Goal: Navigation & Orientation: Find specific page/section

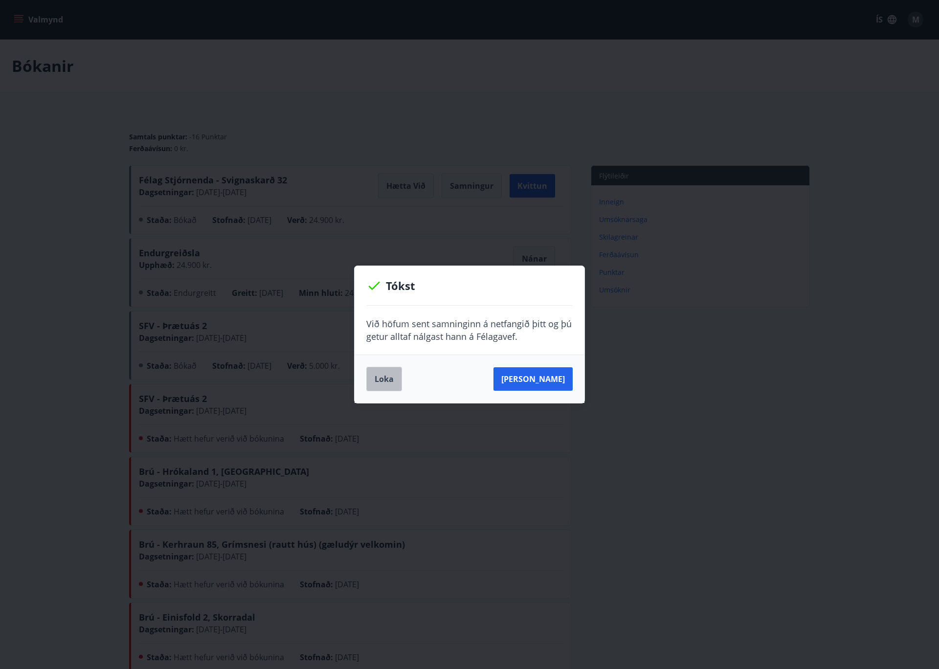
click at [388, 372] on button "Loka" at bounding box center [384, 379] width 36 height 24
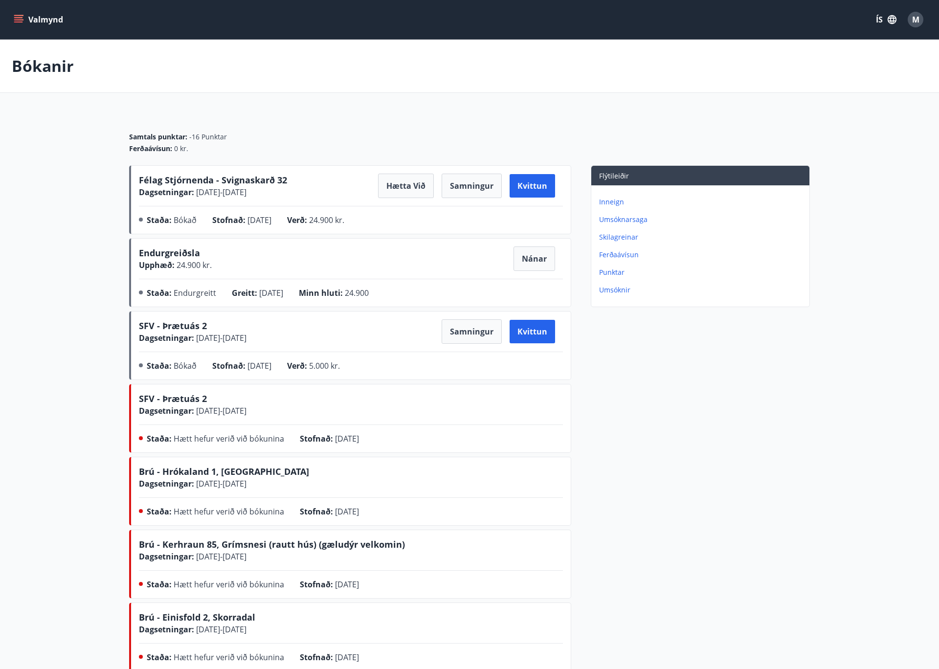
click at [103, 186] on main "Bókanir Samtals punktar : -16 Punktar Ferðaávísun : 0 kr. Félag Stjórnenda - Sv…" at bounding box center [469, 649] width 939 height 1218
click at [41, 230] on main "Bókanir Samtals punktar : -16 Punktar Ferðaávísun : 0 kr. Félag Stjórnenda - Sv…" at bounding box center [469, 649] width 939 height 1218
click at [46, 241] on main "Bókanir Samtals punktar : -16 Punktar Ferðaávísun : 0 kr. Félag Stjórnenda - Sv…" at bounding box center [469, 649] width 939 height 1218
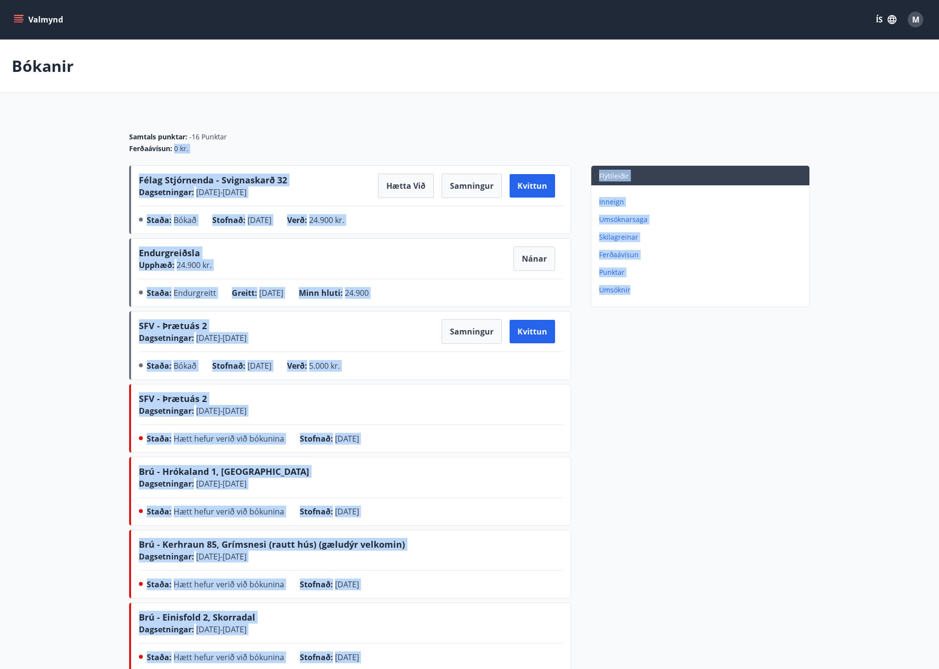
drag, startPoint x: 97, startPoint y: 172, endPoint x: 706, endPoint y: 489, distance: 687.1
click at [706, 489] on main "Bókanir Samtals punktar : -16 Punktar Ferðaávísun : 0 kr. Félag Stjórnenda - Sv…" at bounding box center [469, 649] width 939 height 1218
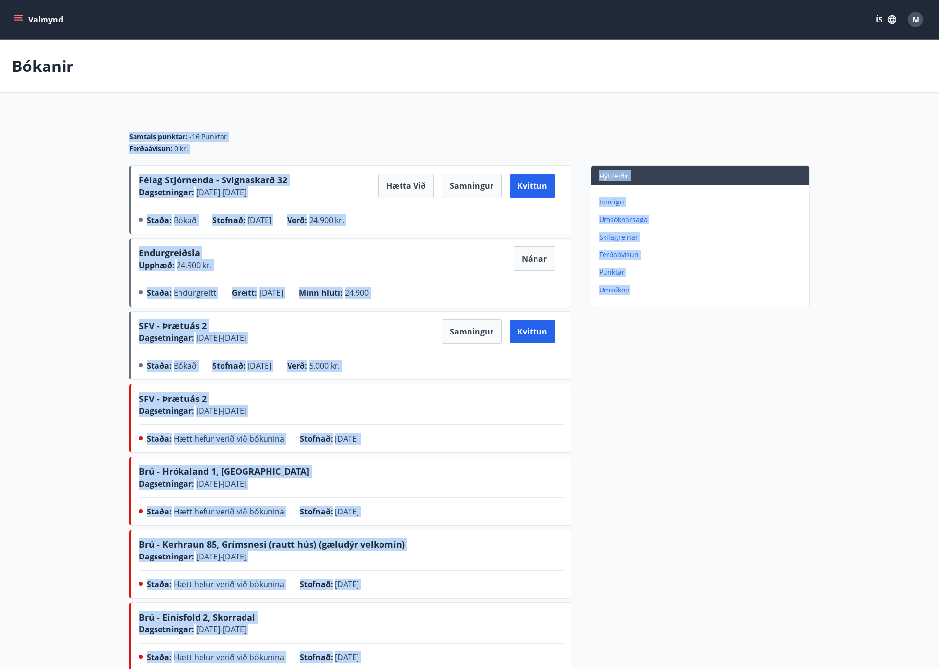
drag, startPoint x: 528, startPoint y: 356, endPoint x: 85, endPoint y: 139, distance: 492.6
click at [85, 139] on main "Bókanir Samtals punktar : -16 Punktar Ferðaávísun : 0 kr. Félag Stjórnenda - Sv…" at bounding box center [469, 649] width 939 height 1218
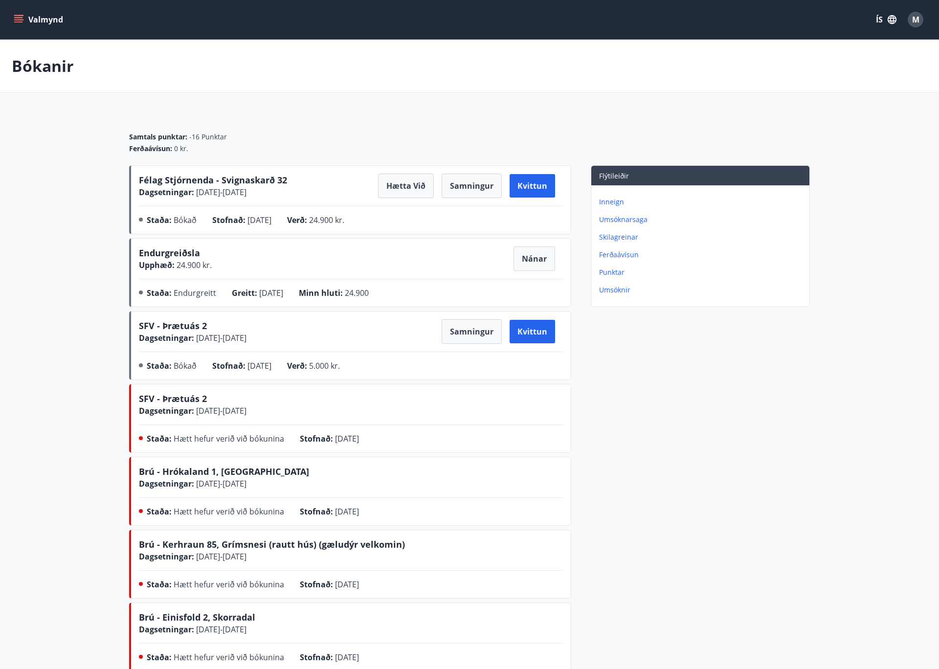
click at [85, 139] on main "Bókanir Samtals punktar : -16 Punktar Ferðaávísun : 0 kr. Félag Stjórnenda - Sv…" at bounding box center [469, 649] width 939 height 1218
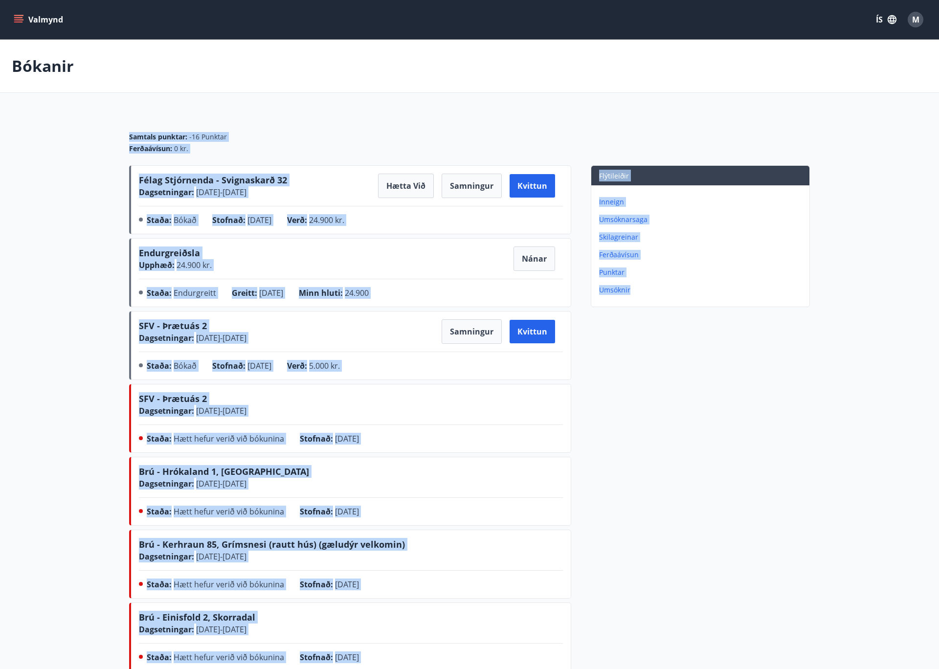
drag, startPoint x: 106, startPoint y: 145, endPoint x: 640, endPoint y: 489, distance: 636.1
click at [640, 490] on main "Bókanir Samtals punktar : -16 Punktar Ferðaávísun : 0 kr. Félag Stjórnenda - Sv…" at bounding box center [469, 649] width 939 height 1218
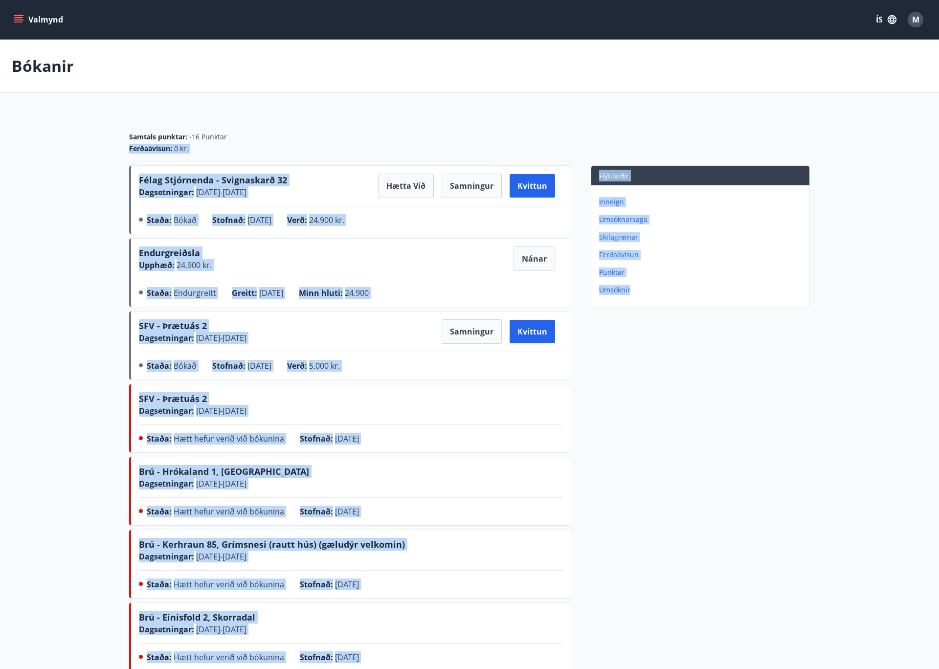
drag, startPoint x: 641, startPoint y: 484, endPoint x: 112, endPoint y: 151, distance: 624.9
click at [112, 151] on main "Bókanir Samtals punktar : -16 Punktar Ferðaávísun : 0 kr. Félag Stjórnenda - Sv…" at bounding box center [469, 649] width 939 height 1218
drag, startPoint x: 108, startPoint y: 144, endPoint x: 108, endPoint y: 139, distance: 4.9
click at [108, 143] on main "Bókanir Samtals punktar : -16 Punktar Ferðaávísun : 0 kr. Félag Stjórnenda - Sv…" at bounding box center [469, 649] width 939 height 1218
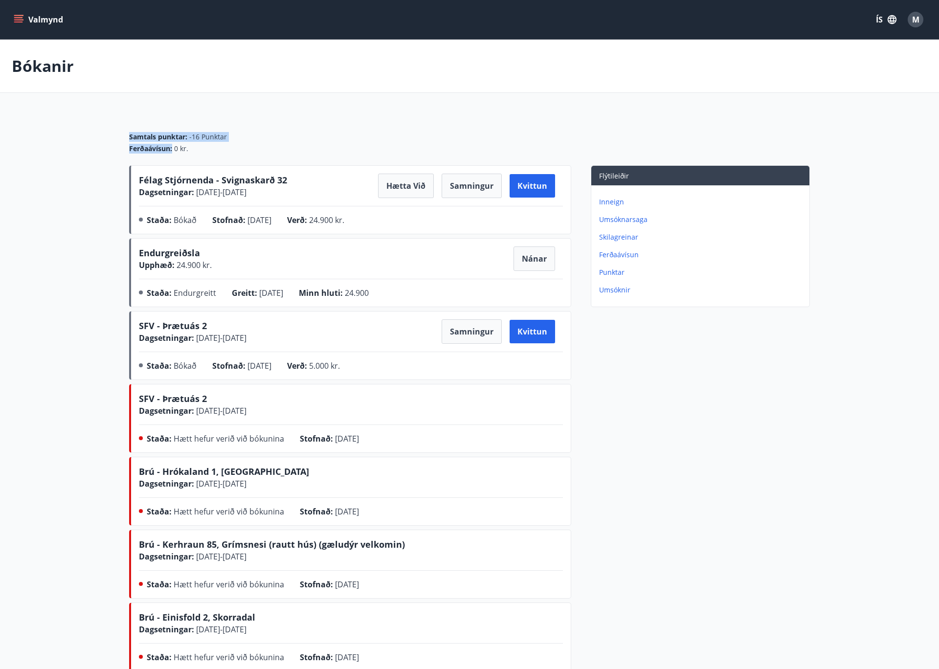
drag, startPoint x: 132, startPoint y: 148, endPoint x: 160, endPoint y: 160, distance: 30.4
click at [160, 160] on main "Bókanir Samtals punktar : -16 Punktar Ferðaávísun : 0 kr. Félag Stjórnenda - Sv…" at bounding box center [469, 649] width 939 height 1218
drag, startPoint x: 137, startPoint y: 154, endPoint x: 122, endPoint y: 152, distance: 15.8
click at [136, 154] on div "Samtals punktar : -16 Punktar Ferðaávísun : 0 kr." at bounding box center [469, 138] width 681 height 53
drag, startPoint x: 114, startPoint y: 138, endPoint x: 212, endPoint y: 159, distance: 100.6
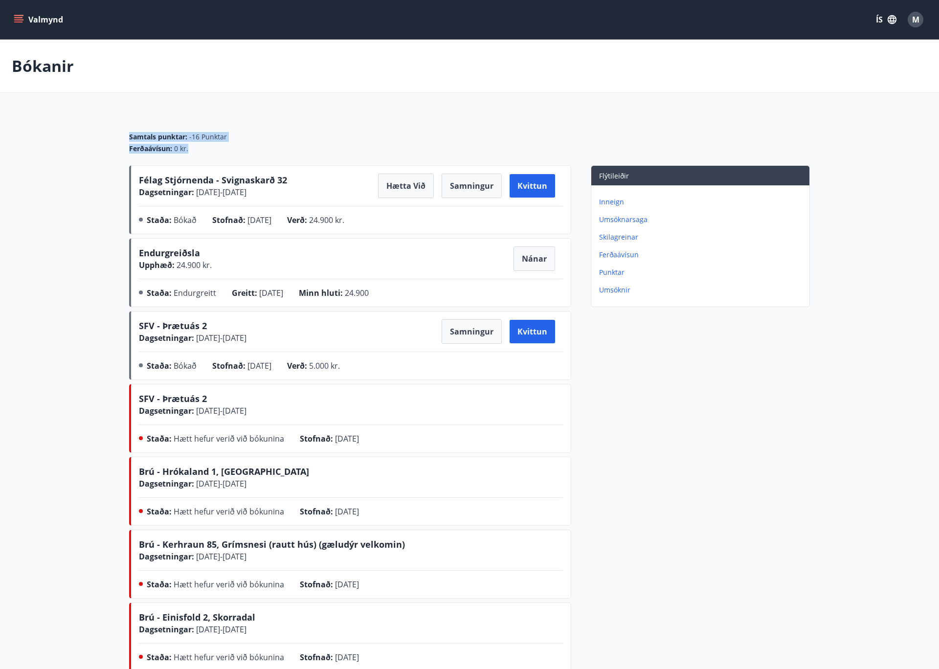
click at [212, 159] on main "Bókanir Samtals punktar : -16 Punktar Ferðaávísun : 0 kr. Félag Stjórnenda - Sv…" at bounding box center [469, 649] width 939 height 1218
click at [212, 159] on div "Samtals punktar : -16 Punktar Ferðaávísun : 0 kr." at bounding box center [469, 138] width 681 height 53
drag, startPoint x: 126, startPoint y: 132, endPoint x: 203, endPoint y: 149, distance: 79.0
click at [203, 149] on div "Ferðaávísun : 0 kr." at bounding box center [469, 149] width 681 height 10
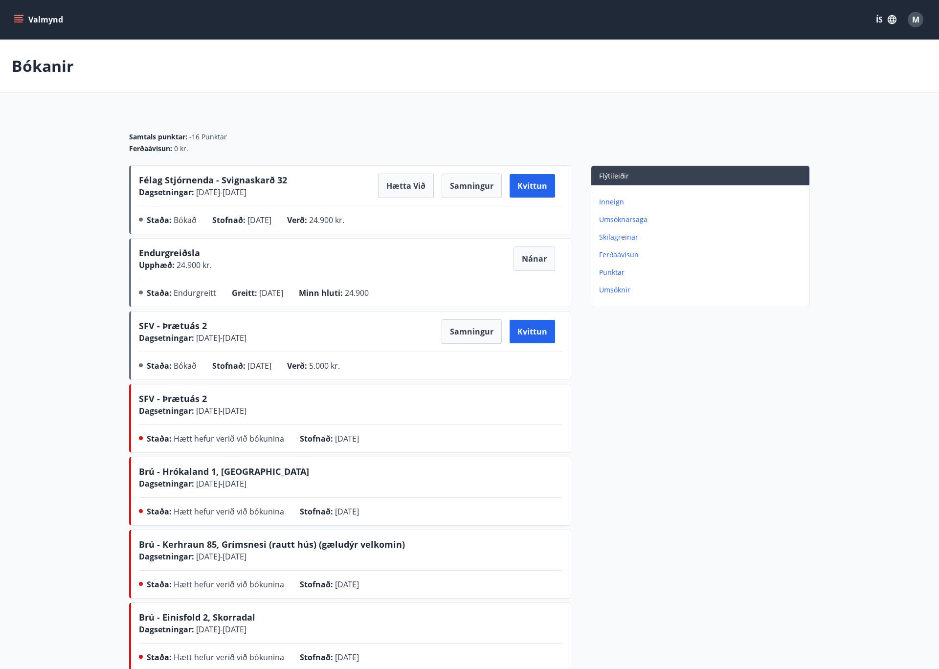
click at [838, 423] on main "Bókanir Samtals punktar : -16 Punktar Ferðaávísun : 0 kr. Félag Stjórnenda - Sv…" at bounding box center [469, 649] width 939 height 1218
click at [56, 272] on main "Bókanir Samtals punktar : -16 Punktar Ferðaávísun : 0 kr. Félag Stjórnenda - Sv…" at bounding box center [469, 649] width 939 height 1218
click at [840, 275] on main "Bókanir Samtals punktar : -16 Punktar Ferðaávísun : 0 kr. Félag Stjórnenda - Sv…" at bounding box center [469, 649] width 939 height 1218
click at [74, 239] on main "Bókanir Samtals punktar : -16 Punktar Ferðaávísun : 0 kr. Félag Stjórnenda - Sv…" at bounding box center [469, 649] width 939 height 1218
click at [18, 22] on icon "menu" at bounding box center [19, 20] width 10 height 10
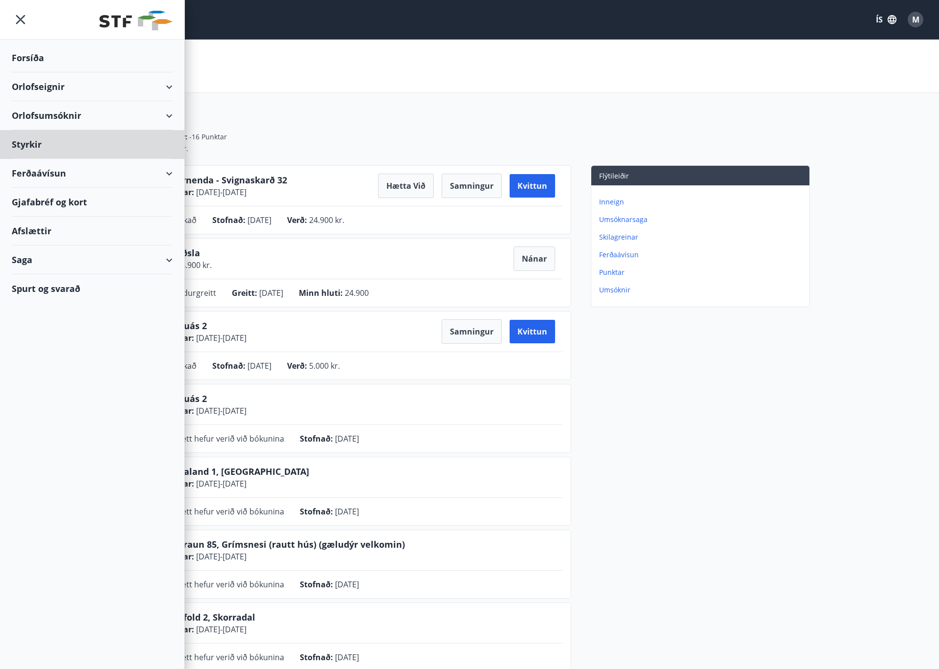
click at [27, 53] on div "Forsíða" at bounding box center [92, 58] width 161 height 29
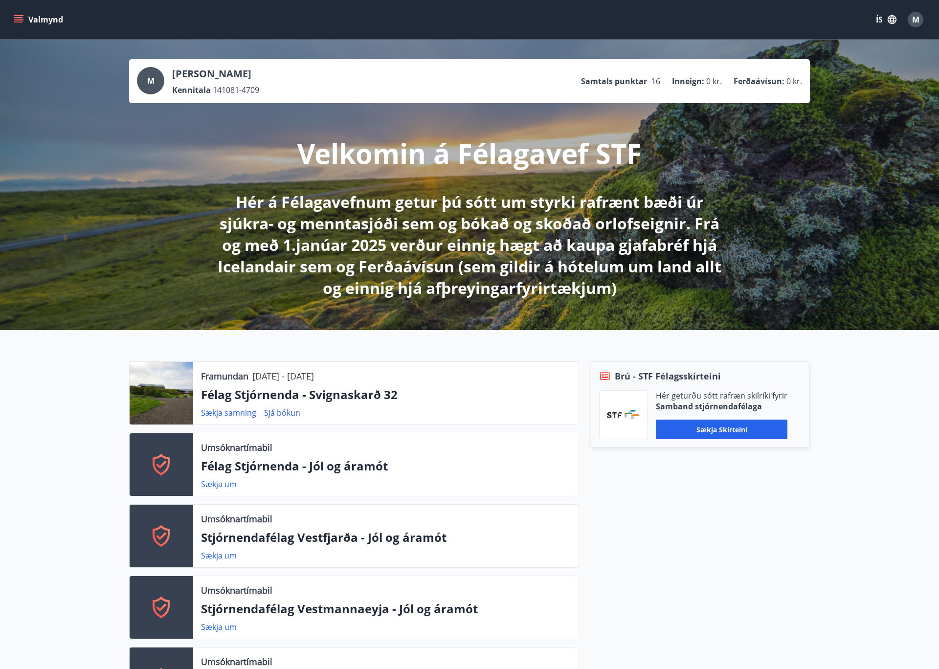
click at [22, 22] on icon "menu" at bounding box center [18, 22] width 9 height 1
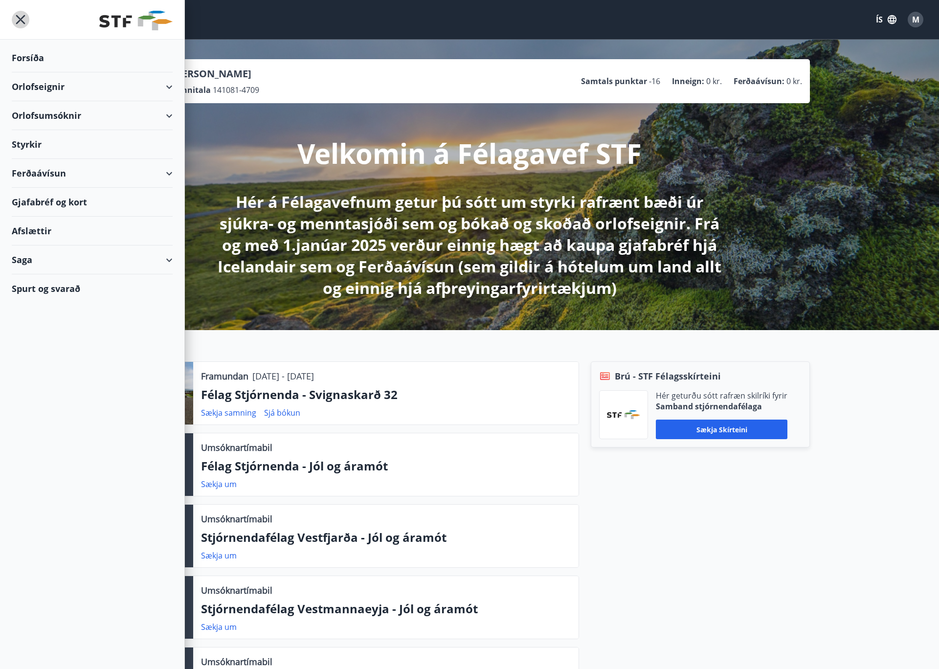
click at [22, 22] on icon "menu" at bounding box center [20, 19] width 9 height 9
